Goal: Entertainment & Leisure: Consume media (video, audio)

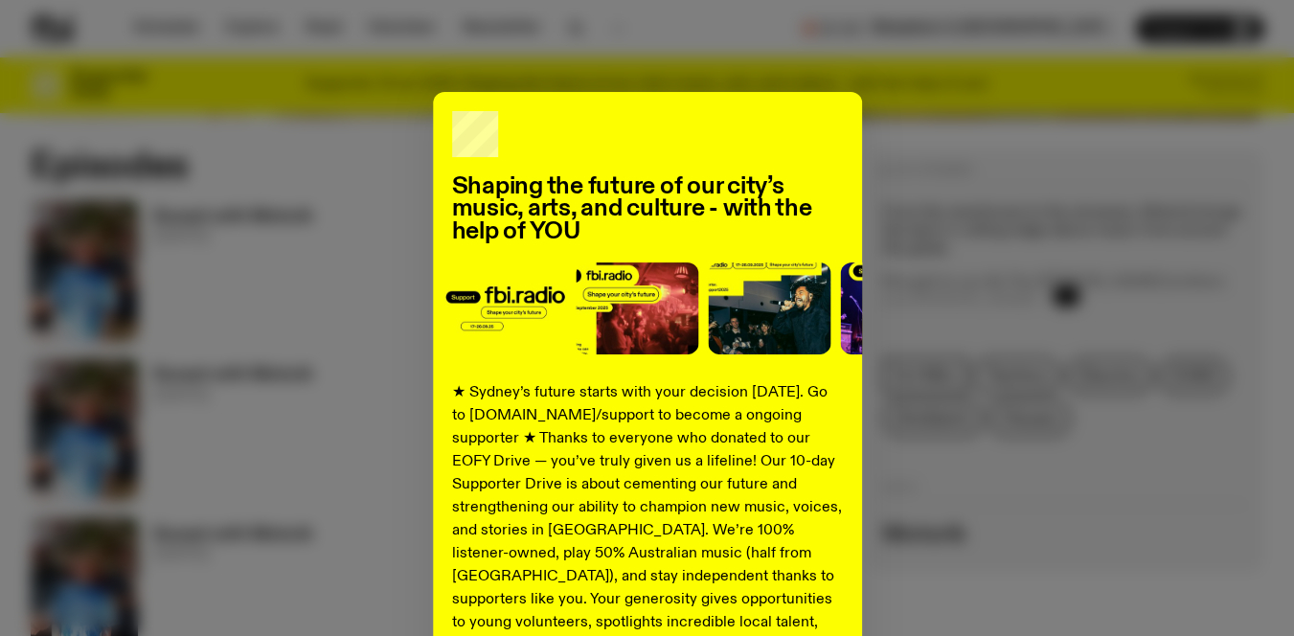
scroll to position [865, 0]
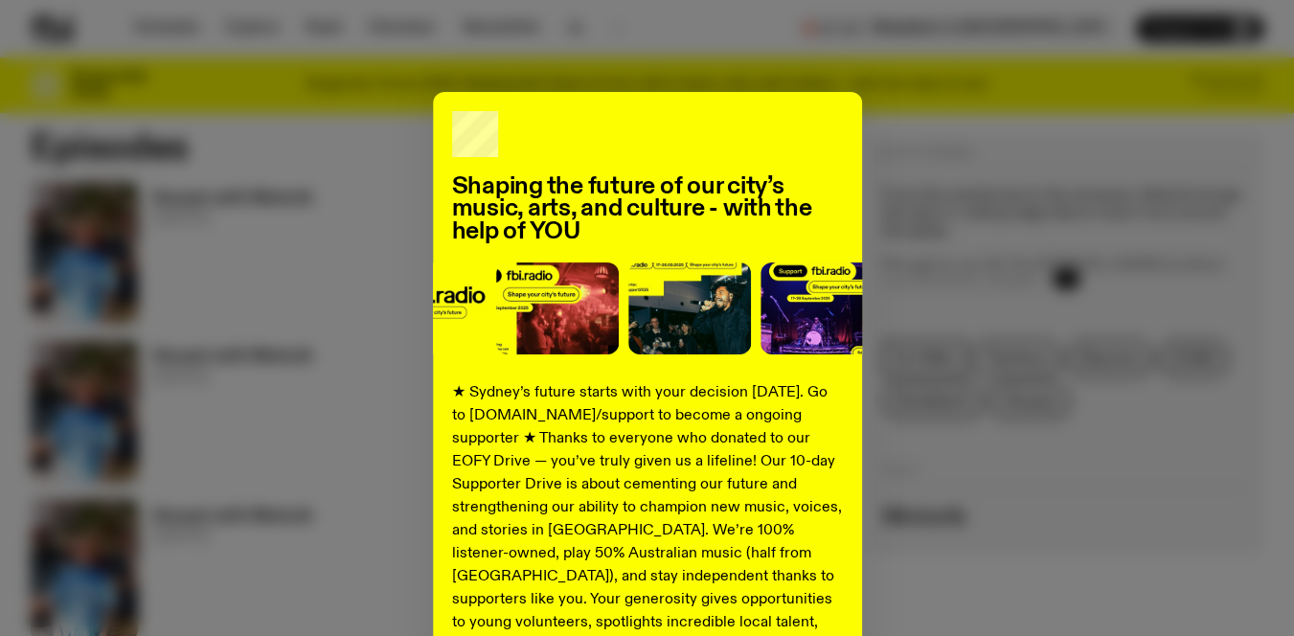
click at [763, 121] on div "Shaping the future of our city’s music, arts, and culture - with the help of YO…" at bounding box center [647, 485] width 429 height 787
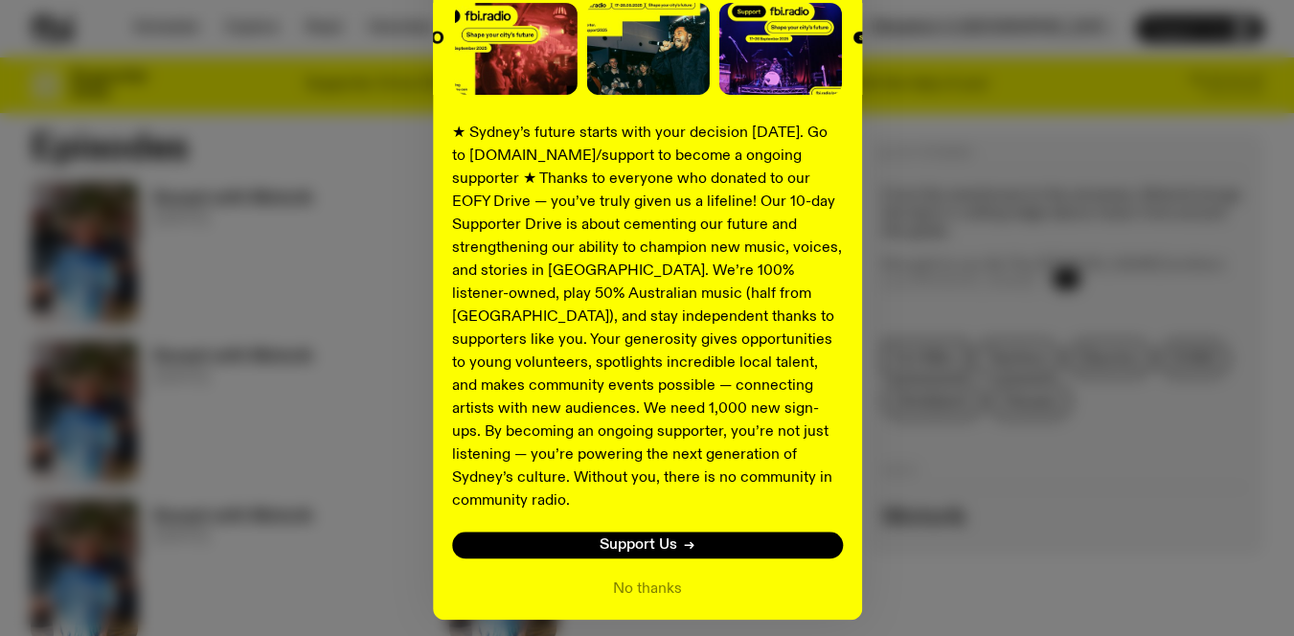
scroll to position [265, 0]
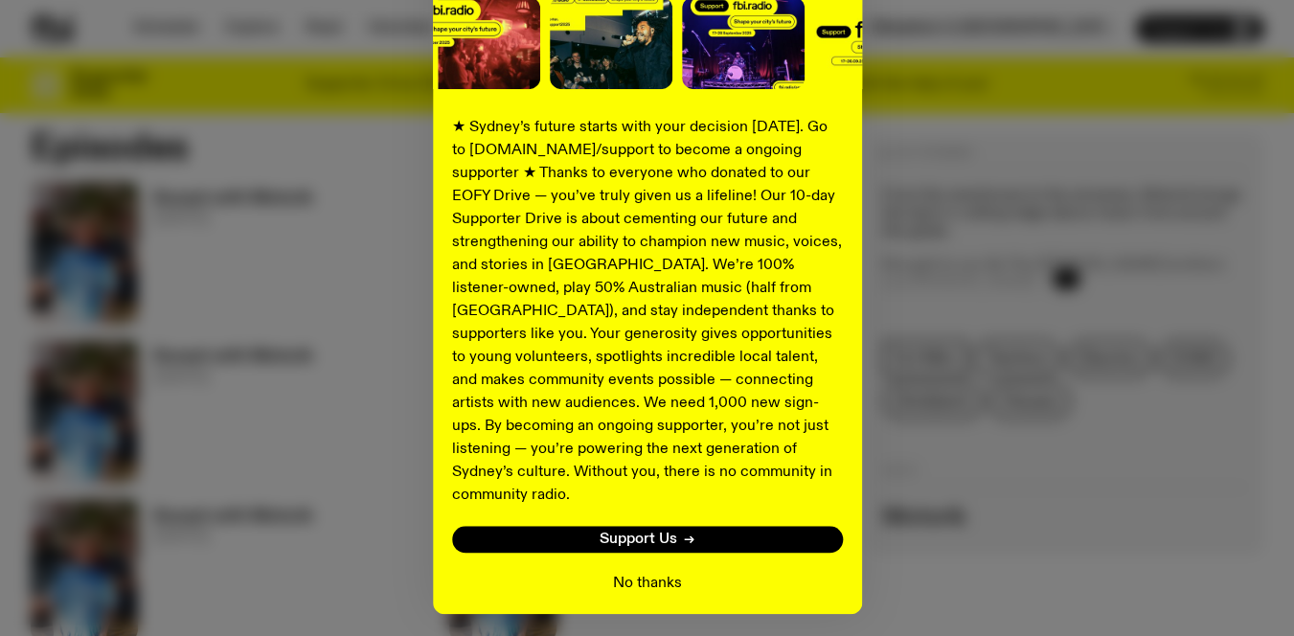
click at [650, 572] on button "No thanks" at bounding box center [647, 583] width 69 height 23
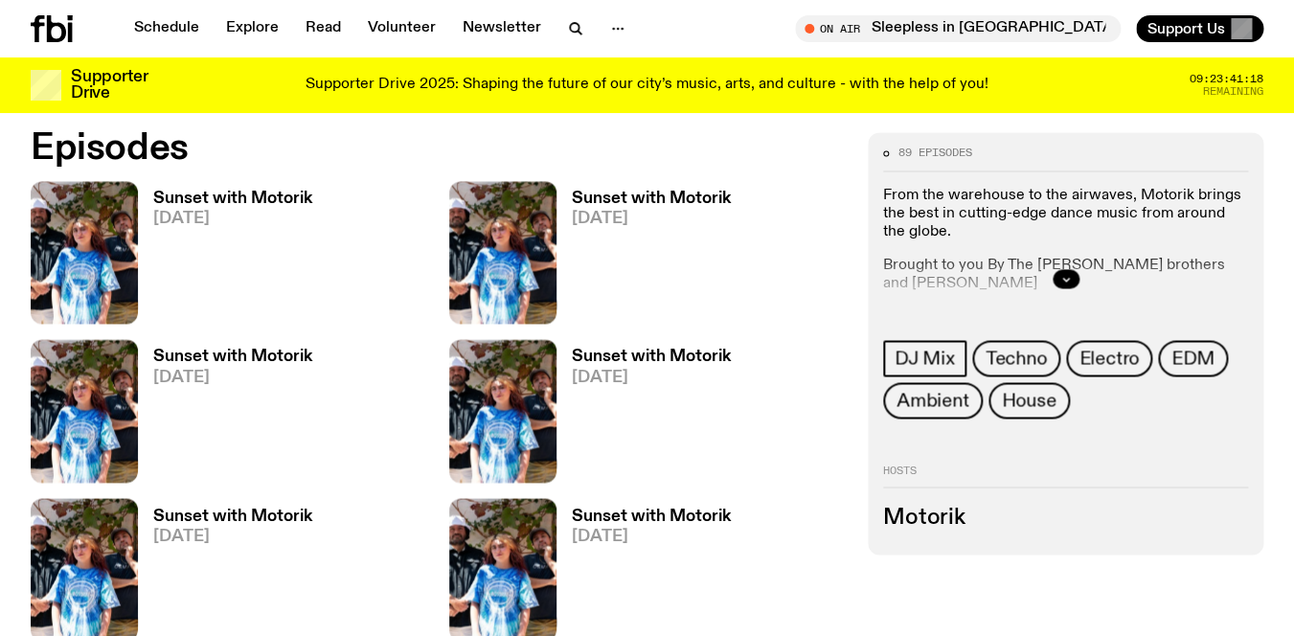
click at [638, 354] on h3 "Sunset with Motorik" at bounding box center [651, 357] width 159 height 16
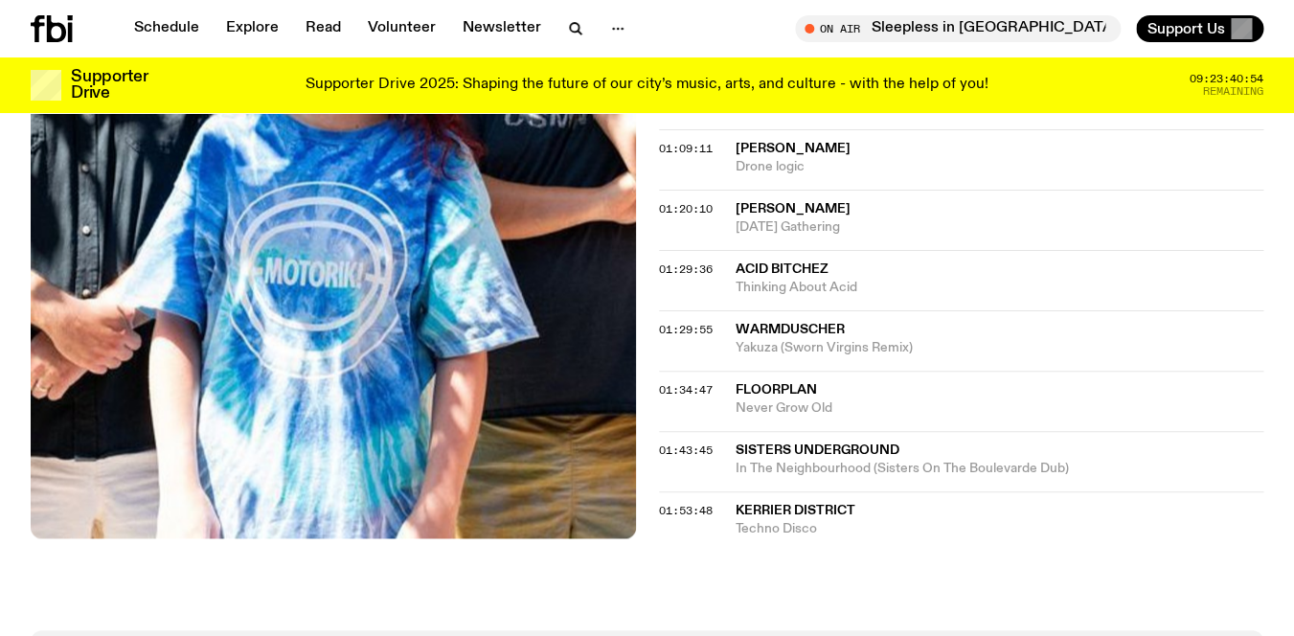
scroll to position [1372, 0]
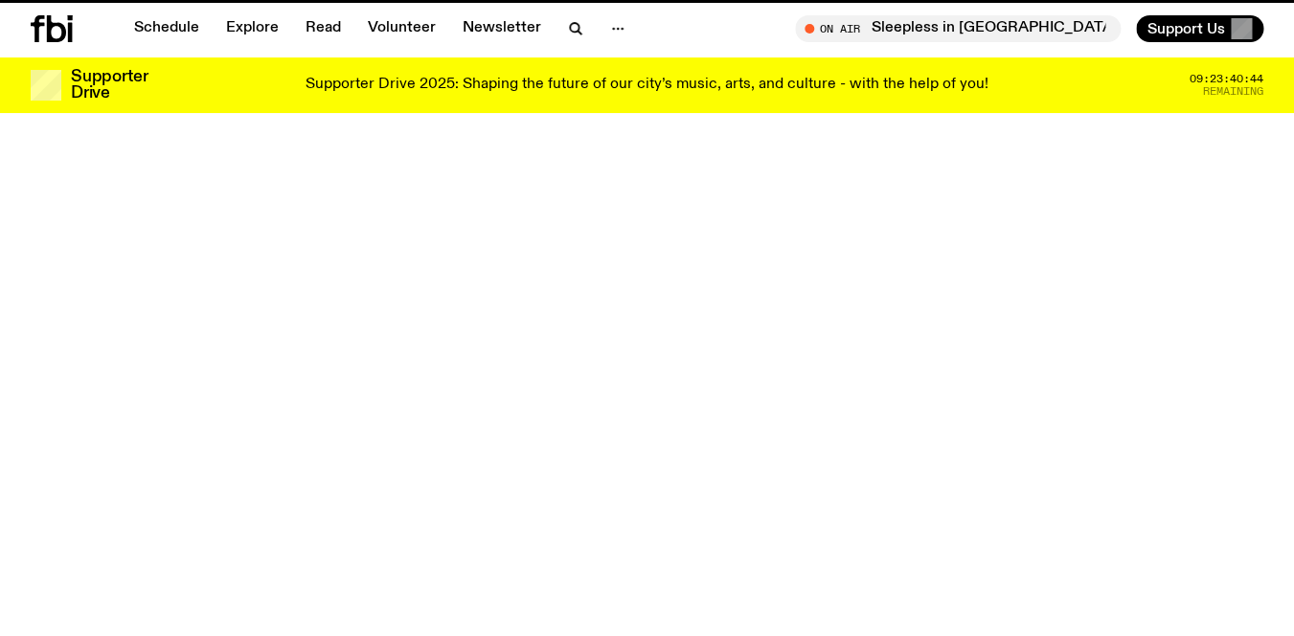
scroll to position [865, 0]
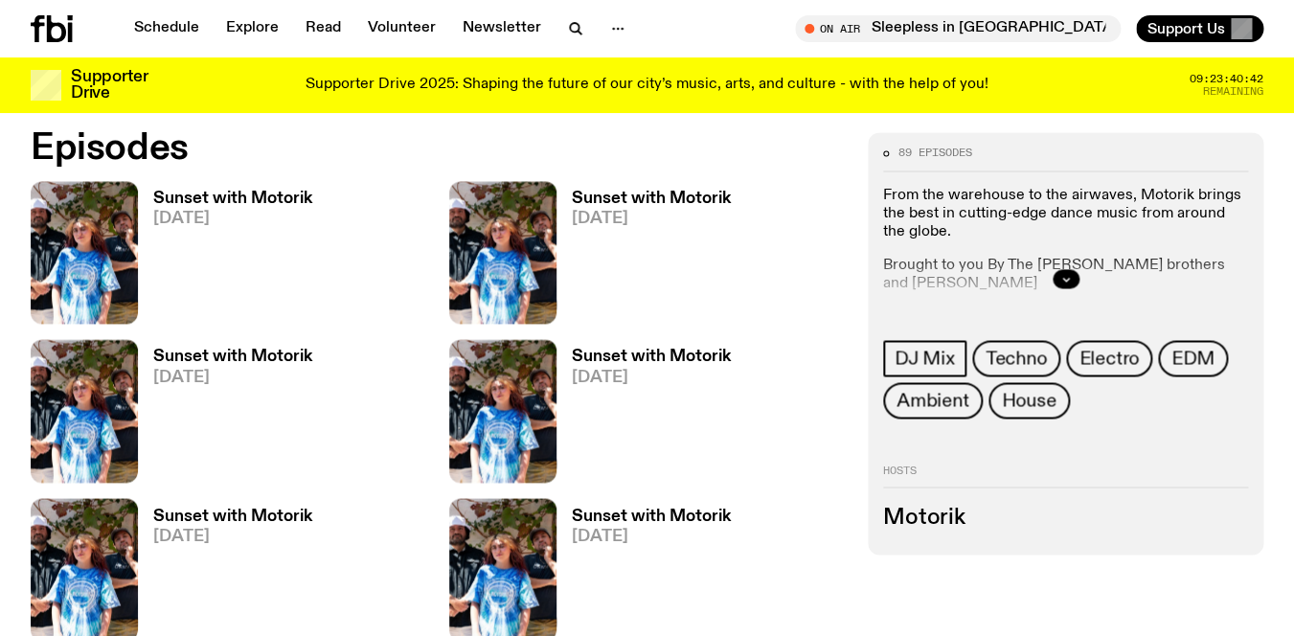
click at [278, 515] on h3 "Sunset with Motorik" at bounding box center [232, 516] width 159 height 16
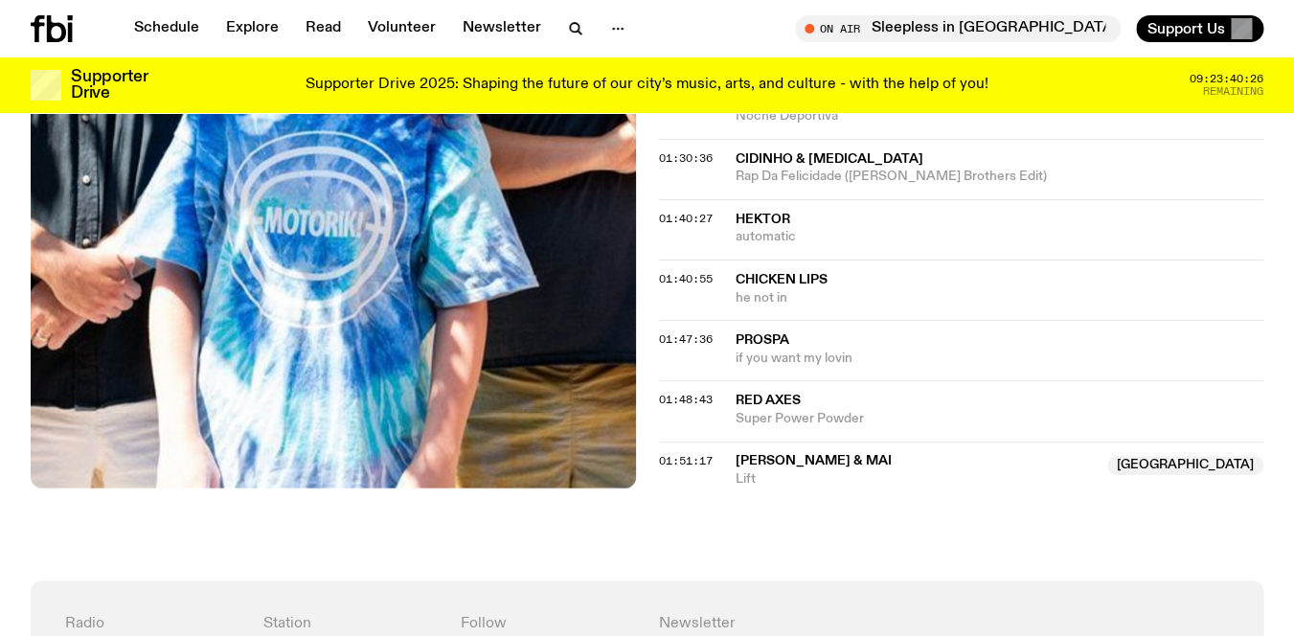
scroll to position [1783, 0]
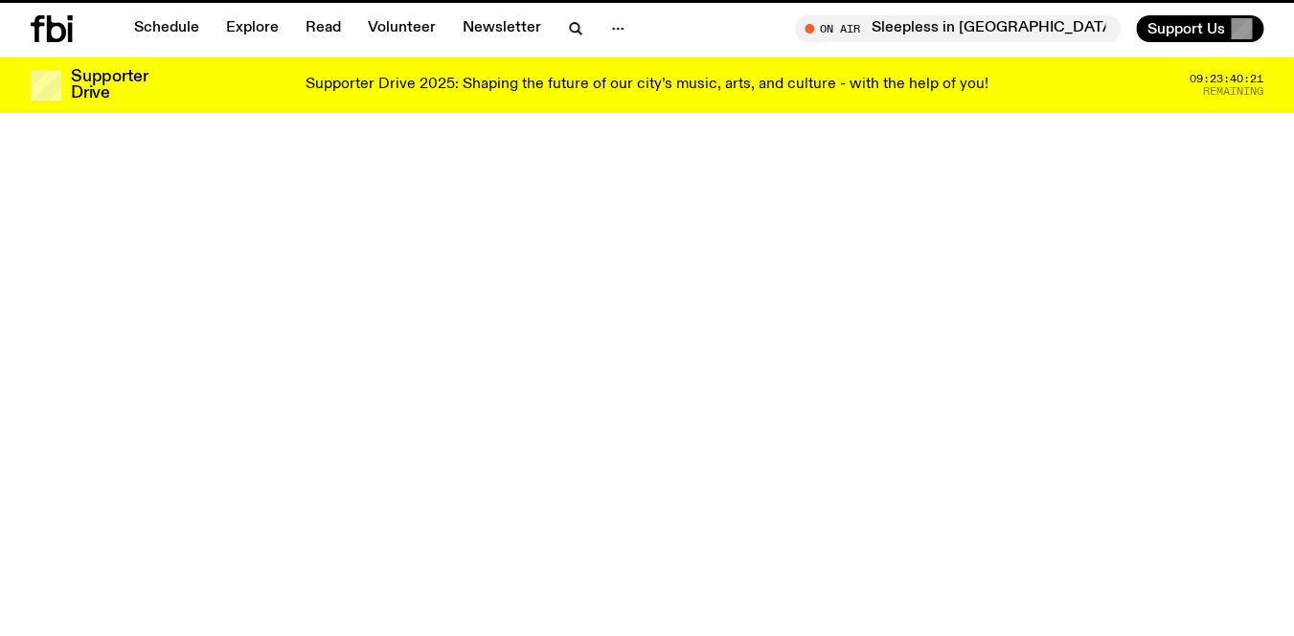
scroll to position [865, 0]
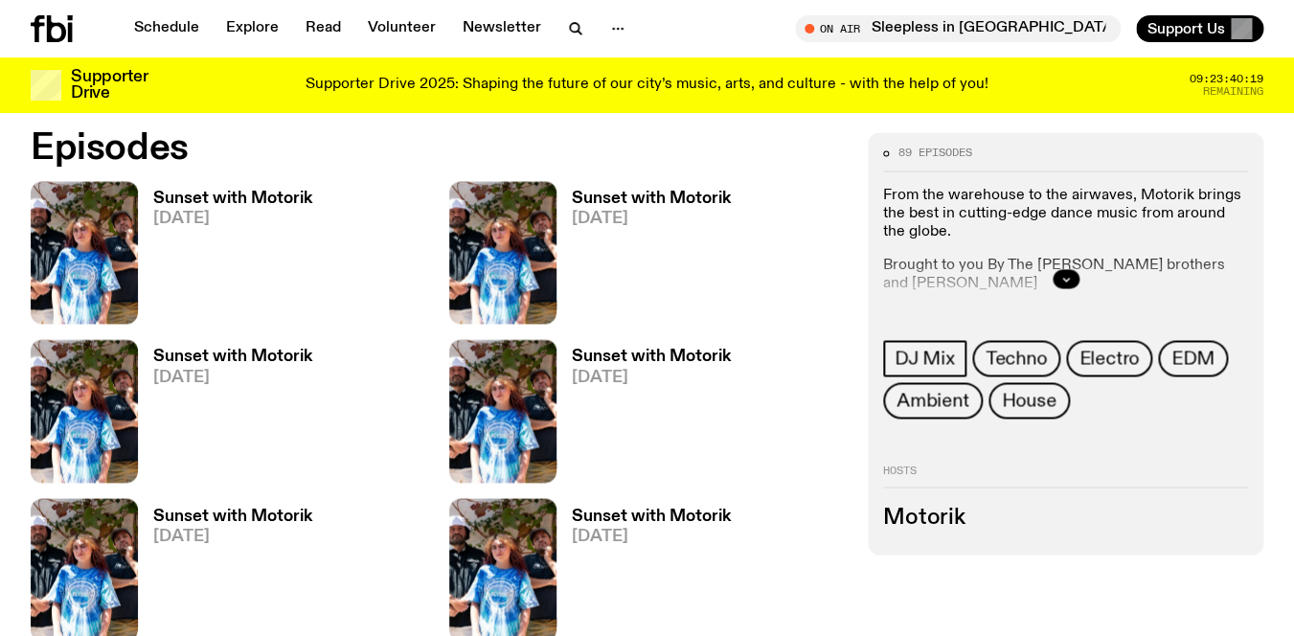
click at [235, 358] on h3 "Sunset with Motorik" at bounding box center [232, 357] width 159 height 16
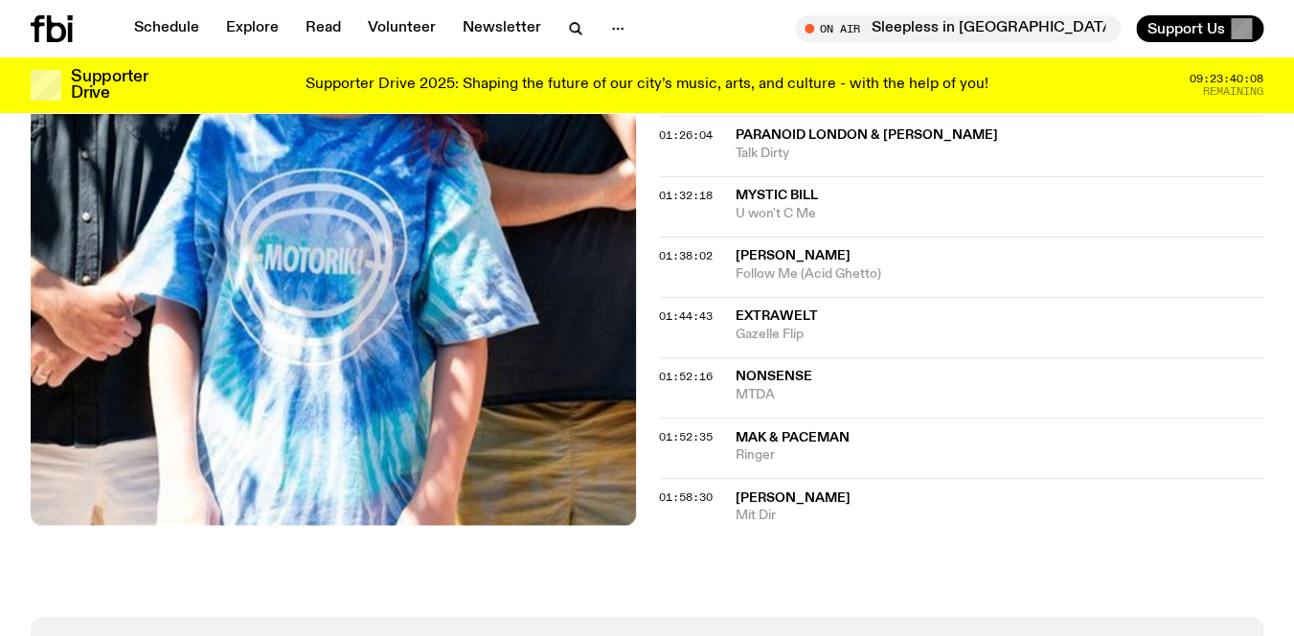
scroll to position [1506, 0]
